Goal: Task Accomplishment & Management: Manage account settings

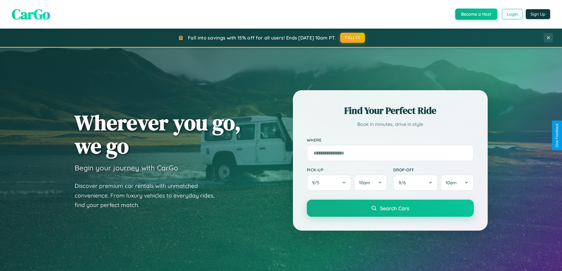
click at [511, 14] on button "Login" at bounding box center [511, 14] width 21 height 11
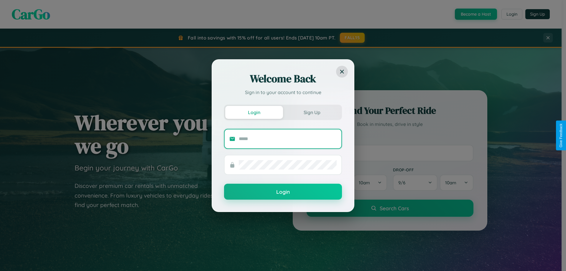
click at [288, 139] on input "text" at bounding box center [288, 138] width 98 height 9
type input "**********"
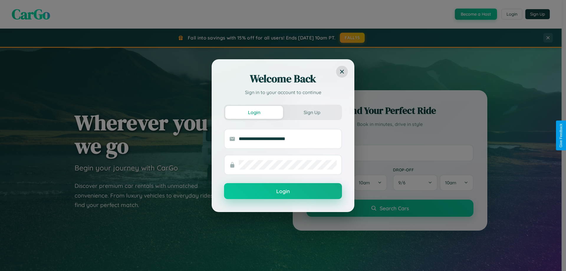
click at [283, 191] on button "Login" at bounding box center [283, 191] width 118 height 16
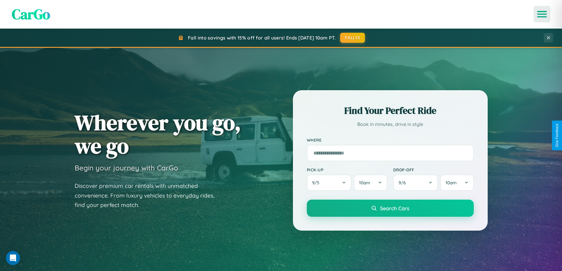
click at [541, 14] on icon "Open menu" at bounding box center [541, 13] width 9 height 5
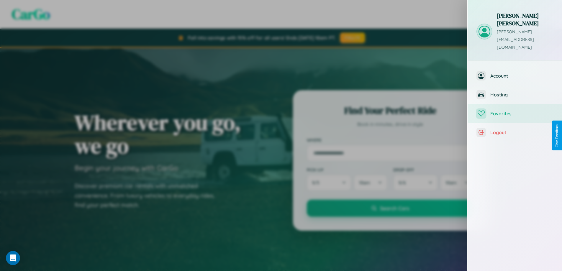
click at [514, 111] on span "Favorites" at bounding box center [521, 114] width 63 height 6
